Goal: Transaction & Acquisition: Purchase product/service

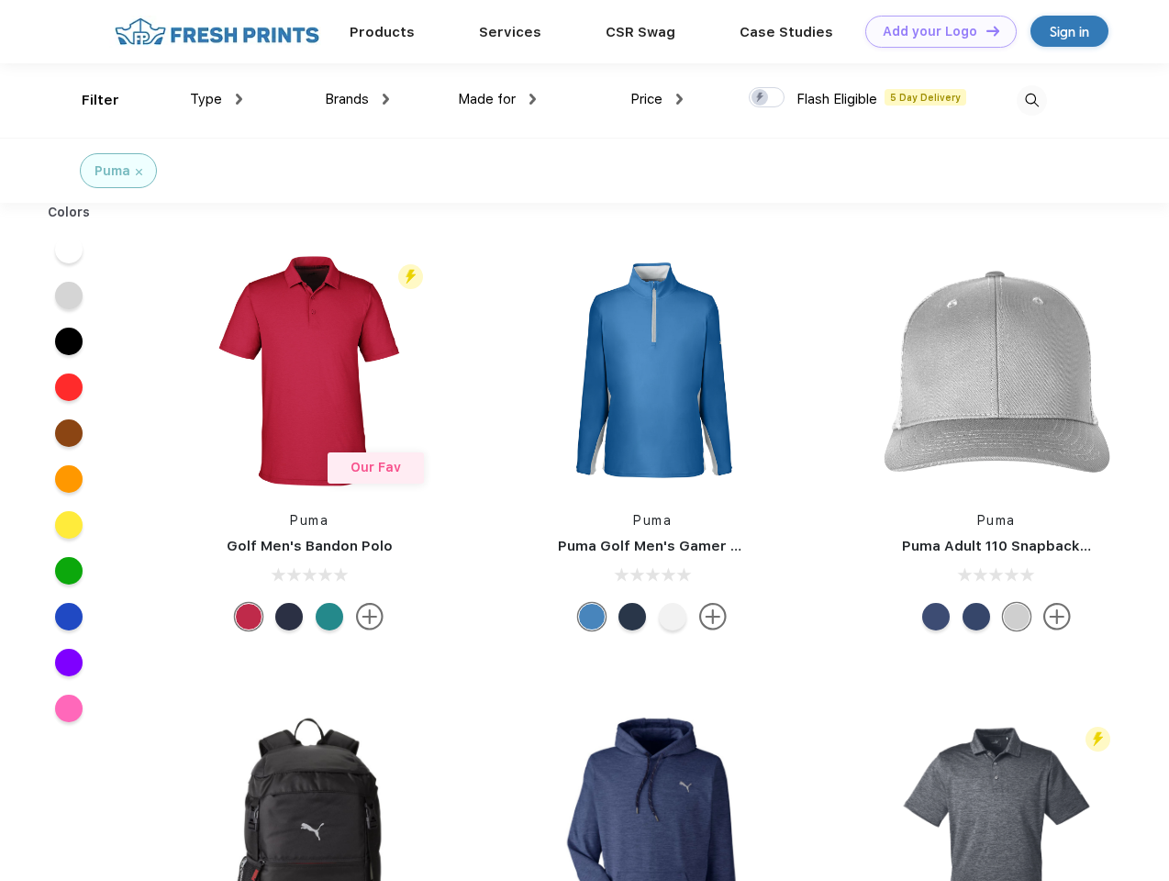
click at [934, 31] on link "Add your Logo Design Tool" at bounding box center [940, 32] width 151 height 32
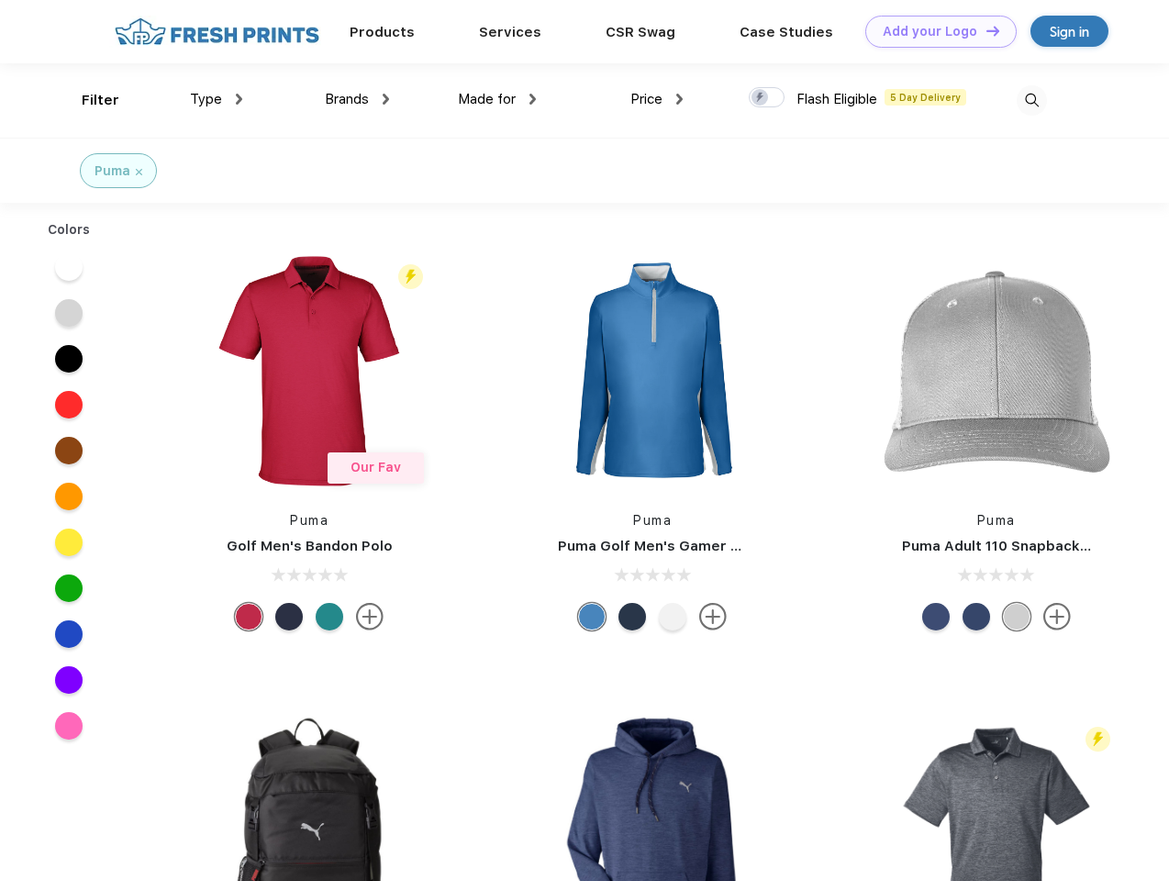
click at [0, 0] on div "Design Tool" at bounding box center [0, 0] width 0 height 0
click at [985, 30] on link "Add your Logo Design Tool" at bounding box center [940, 32] width 151 height 32
click at [88, 100] on div "Filter" at bounding box center [101, 100] width 38 height 21
click at [217, 99] on span "Type" at bounding box center [206, 99] width 32 height 17
click at [357, 99] on span "Brands" at bounding box center [347, 99] width 44 height 17
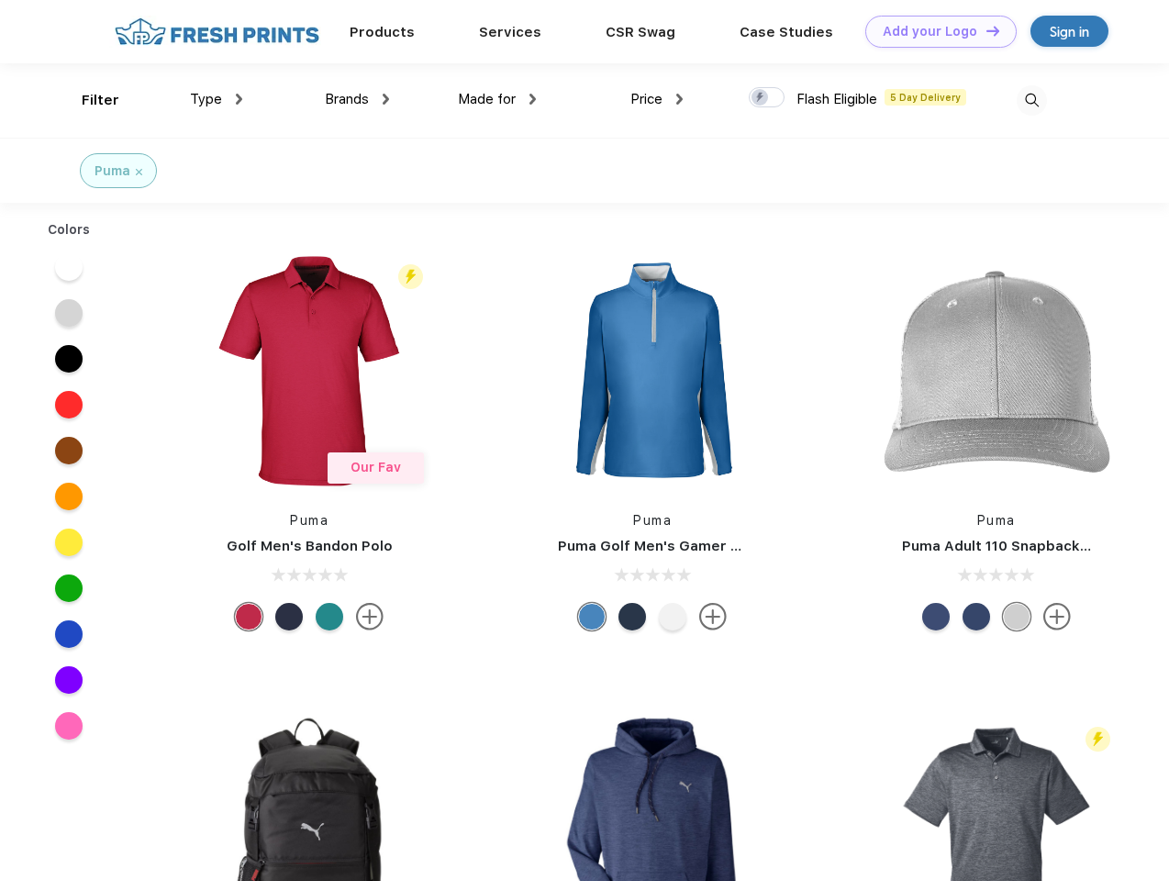
click at [497, 99] on span "Made for" at bounding box center [487, 99] width 58 height 17
click at [657, 99] on span "Price" at bounding box center [646, 99] width 32 height 17
click at [767, 98] on div at bounding box center [767, 97] width 36 height 20
click at [761, 98] on input "checkbox" at bounding box center [755, 92] width 12 height 12
click at [1031, 100] on img at bounding box center [1032, 100] width 30 height 30
